Goal: Transaction & Acquisition: Purchase product/service

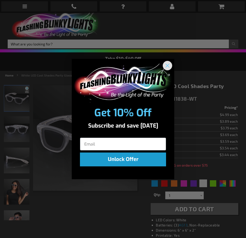
click at [166, 65] on circle "Close dialog" at bounding box center [168, 65] width 8 height 8
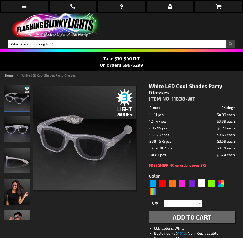
scroll to position [51, 0]
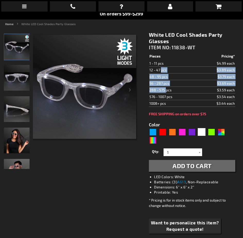
drag, startPoint x: 150, startPoint y: 70, endPoint x: 162, endPoint y: 87, distance: 20.7
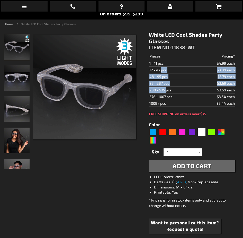
click at [155, 86] on tbody "Pieces Pricing* 1 - 11 pcs $4.99 each 12 - 47 pcs $3.89 each 48 - 95 pcs $3.79 …" at bounding box center [192, 80] width 86 height 54
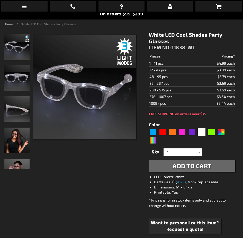
click at [173, 90] on td "288 - 575 pcs" at bounding box center [173, 90] width 48 height 7
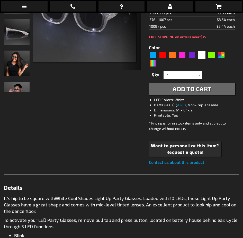
scroll to position [0, 0]
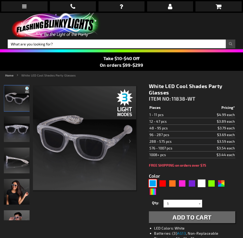
click at [154, 183] on div "Blue" at bounding box center [153, 183] width 8 height 8
type input "5629"
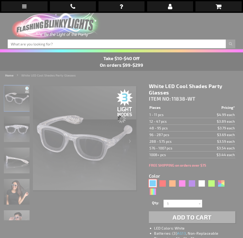
type input "11838-BL"
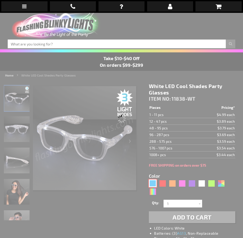
type input "Customize - Blue Cool Shades Light Up Party Glasses - ITEM NO: 11838-BL"
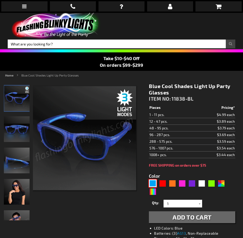
scroll to position [51, 0]
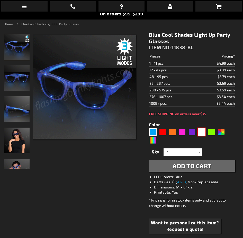
click at [204, 131] on div "White" at bounding box center [201, 132] width 8 height 8
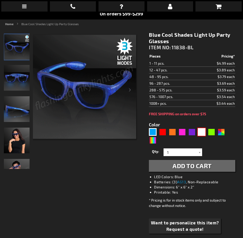
type input "5646"
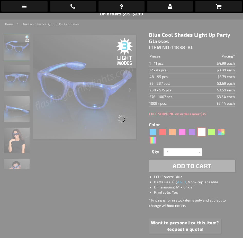
type input "11838-WT"
type input "Customize - White LED Cool Shades Party Glasses - ITEM NO: 11838-WT"
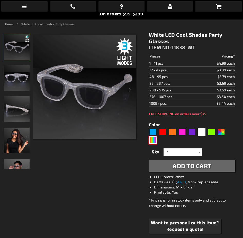
click at [151, 138] on div "Multicolor" at bounding box center [153, 140] width 8 height 8
type input "5659"
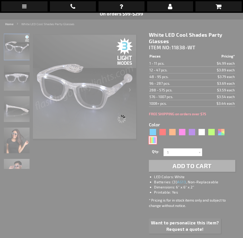
type input "11838-MLT"
type input "Customize - Multicolor Cool Shades LED Party Glasses - ITEM NO: 11838-MLT"
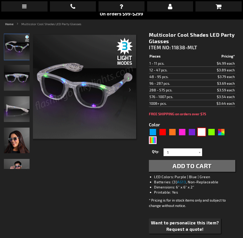
click at [202, 131] on div "White" at bounding box center [201, 132] width 8 height 8
type input "5646"
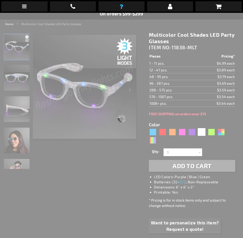
type input "11838-WT"
type input "Customize - White LED Cool Shades Party Glasses - ITEM NO: 11838-WT"
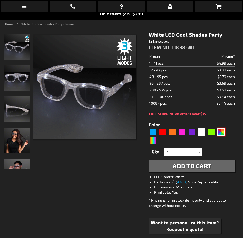
click at [222, 132] on div "AST" at bounding box center [221, 132] width 8 height 8
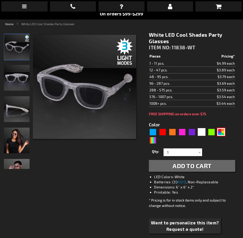
type input "5630"
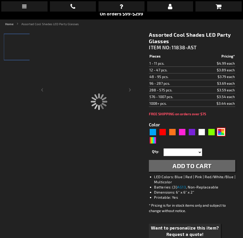
type input "11838-AST"
type input "Customize - Assorted Cool Shades LED Party Glasses - ITEM NO: 11838-AST"
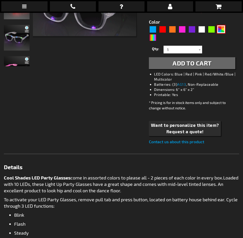
scroll to position [51, 0]
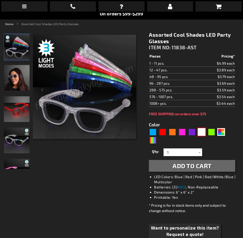
click at [201, 132] on div "White" at bounding box center [201, 132] width 8 height 8
type input "5646"
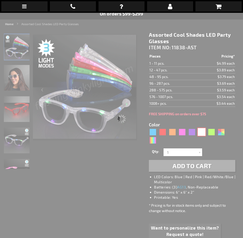
type input "11838-WT"
type input "Customize - White LED Cool Shades Party Glasses - ITEM NO: 11838-WT"
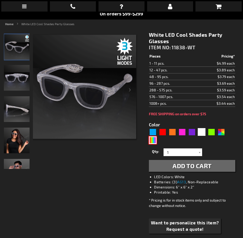
click at [155, 139] on div "Multicolor" at bounding box center [153, 140] width 8 height 8
type input "5659"
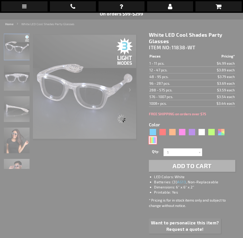
type input "11838-MLT"
type input "Customize - Multicolor Cool Shades LED Party Glasses - ITEM NO: 11838-MLT"
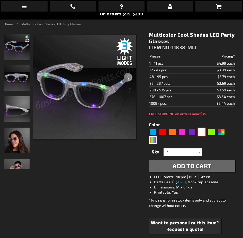
click at [199, 129] on div "White" at bounding box center [201, 132] width 8 height 8
type input "5646"
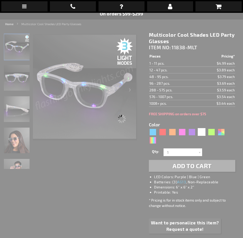
type input "11838-WT"
type input "Customize - White LED Cool Shades Party Glasses - ITEM NO: 11838-WT"
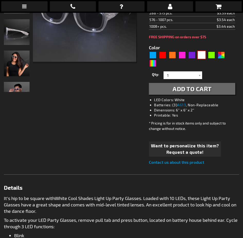
scroll to position [103, 0]
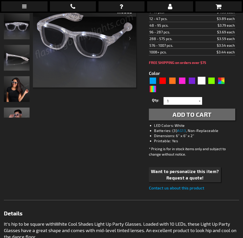
click at [199, 102] on div at bounding box center [199, 101] width 5 height 8
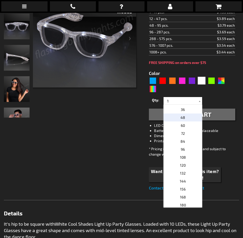
click at [183, 119] on p "48" at bounding box center [182, 117] width 39 height 8
type input "48"
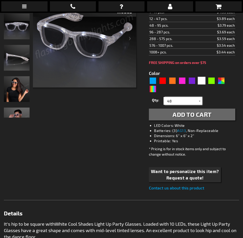
click at [192, 104] on input "48" at bounding box center [183, 101] width 37 height 8
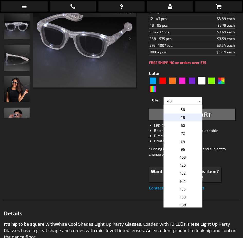
click at [116, 144] on div "Checkout as a new customer Creating an account has many benefits: See order and…" at bounding box center [121, 159] width 235 height 367
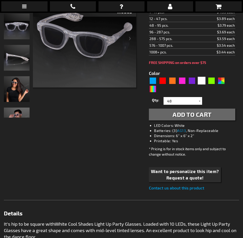
click at [190, 115] on span "Add to Cart" at bounding box center [191, 114] width 39 height 7
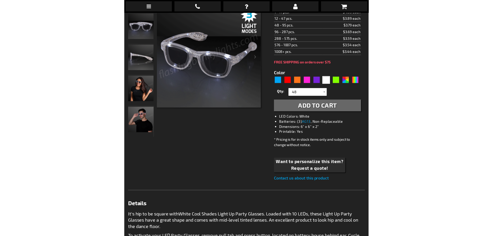
scroll to position [130, 0]
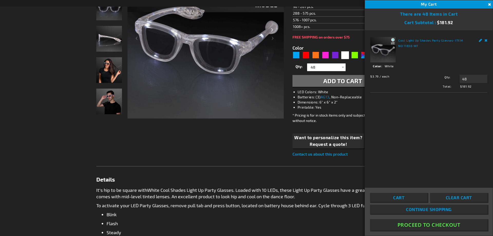
click at [242, 210] on span "Continue Shopping" at bounding box center [429, 209] width 46 height 5
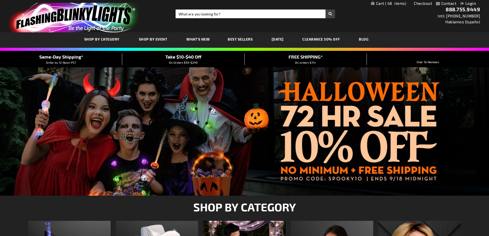
click at [246, 38] on span "Best Sellers" at bounding box center [240, 39] width 25 height 4
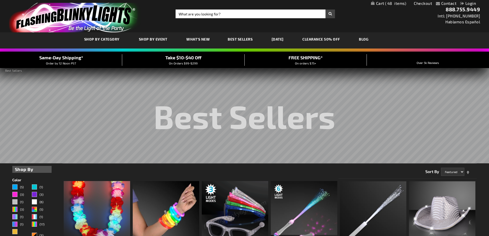
click at [90, 28] on img "store logo" at bounding box center [75, 18] width 132 height 30
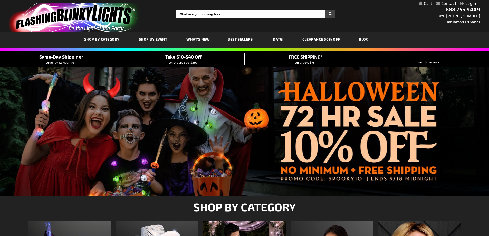
click at [429, 2] on link "My Cart" at bounding box center [425, 3] width 13 height 5
click at [392, 3] on span "48" at bounding box center [395, 3] width 21 height 5
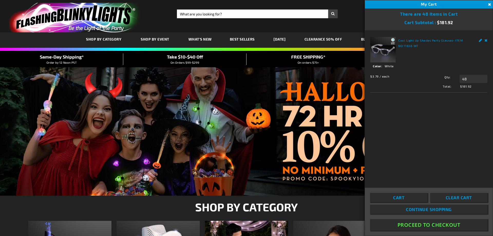
click at [429, 225] on button "Proceed To Checkout" at bounding box center [429, 225] width 118 height 12
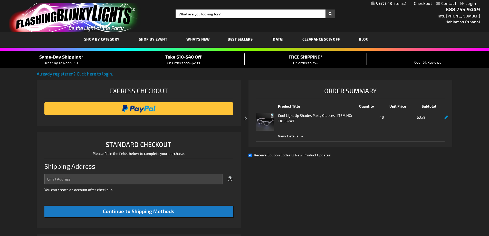
select select "US"
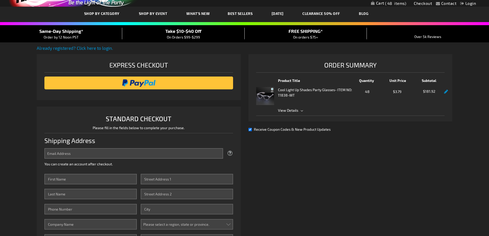
scroll to position [51, 0]
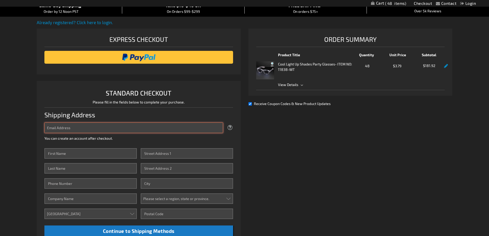
click at [109, 129] on input "Email Address" at bounding box center [133, 127] width 179 height 11
click at [109, 129] on input "516" at bounding box center [133, 127] width 179 height 11
type input "516"
type input "m"
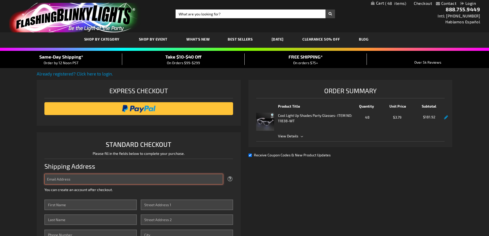
scroll to position [77, 0]
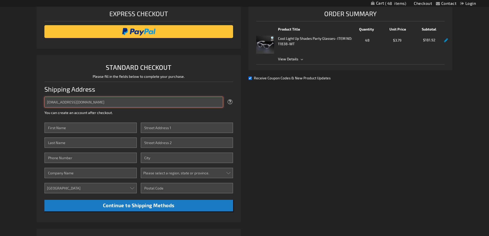
type input "[EMAIL_ADDRESS][DOMAIN_NAME]"
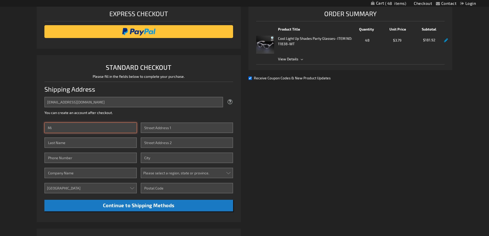
type input "M"
type input "Mimin"
type input "Lee"
type input "9187044780"
type input "516 Harmon Drive"
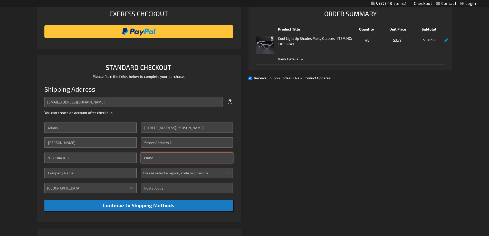
type input "Plano"
select select "57"
click at [141, 168] on select "Please select a region, state or province. Alabama Alaska Arizona Arkansas Cali…" at bounding box center [187, 173] width 92 height 11
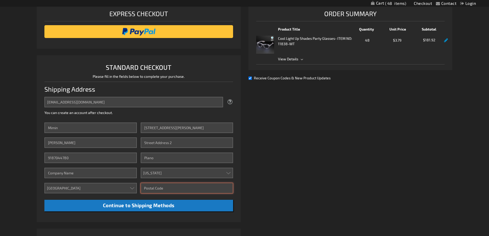
click at [159, 190] on input "Zip/Postal Code" at bounding box center [187, 188] width 92 height 11
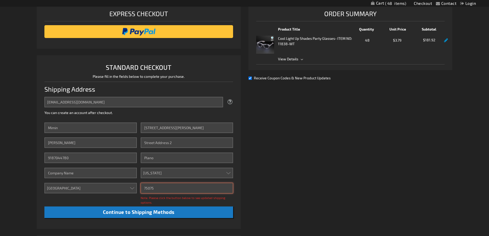
type input "75075"
click at [152, 201] on div "Note: Please click the button below to see updated shipping options." at bounding box center [187, 199] width 92 height 9
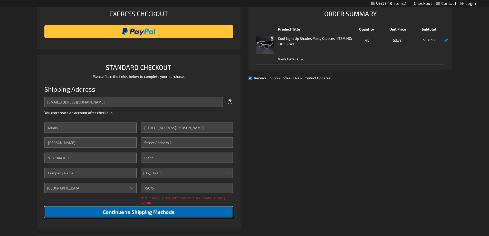
click at [167, 214] on span "Continue to Shipping Methods" at bounding box center [139, 212] width 72 height 6
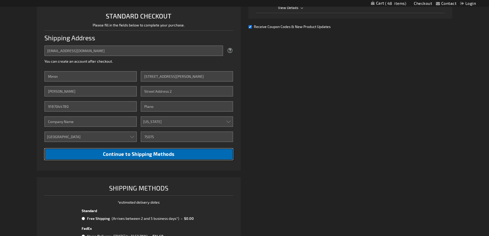
scroll to position [180, 0]
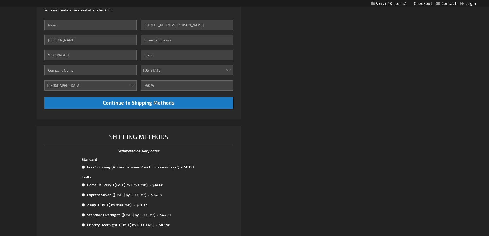
click at [83, 166] on input "radio" at bounding box center [83, 167] width 3 height 4
radio input "true"
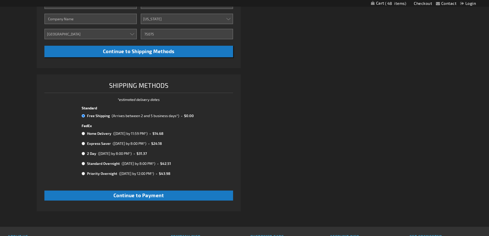
scroll to position [257, 0]
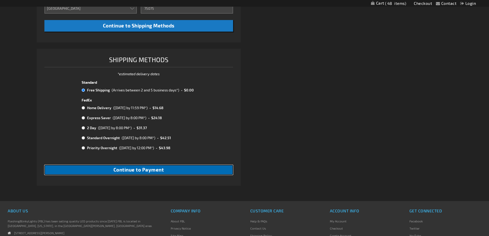
click at [145, 167] on span "Continue to Payment" at bounding box center [138, 170] width 51 height 6
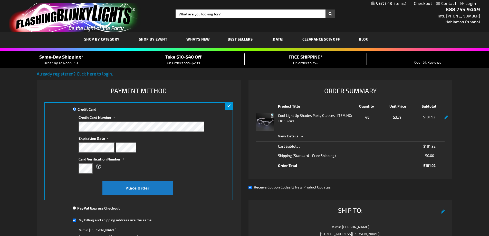
click at [13, 135] on div "Contact Compare Products Checkout Login Skip to Content My Cart 48 48 items My …" at bounding box center [244, 226] width 489 height 453
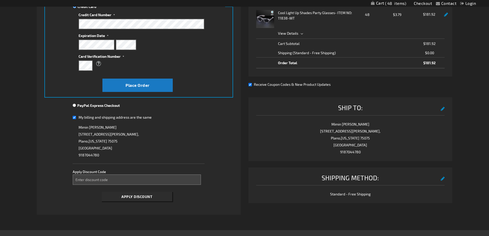
scroll to position [26, 0]
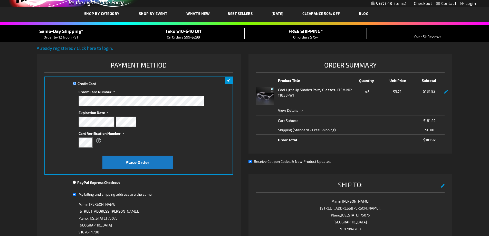
click at [24, 147] on div "Contact Compare Products Checkout Login Skip to Content My Cart 48 48 items My …" at bounding box center [244, 200] width 489 height 453
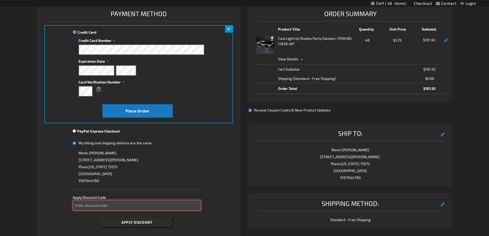
click at [173, 208] on input "Enter discount code" at bounding box center [137, 205] width 128 height 11
type input "spooky10"
click at [162, 219] on button "Apply Discount" at bounding box center [137, 221] width 71 height 9
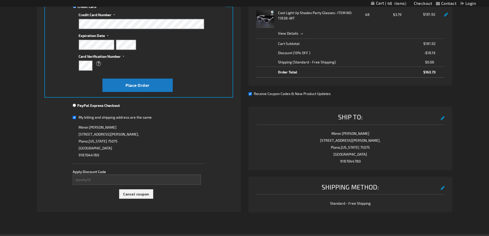
scroll to position [51, 0]
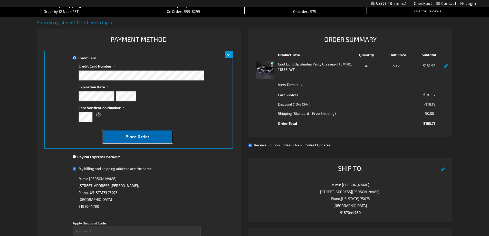
click at [129, 134] on span "Place Order" at bounding box center [138, 136] width 24 height 5
